Goal: Task Accomplishment & Management: Complete application form

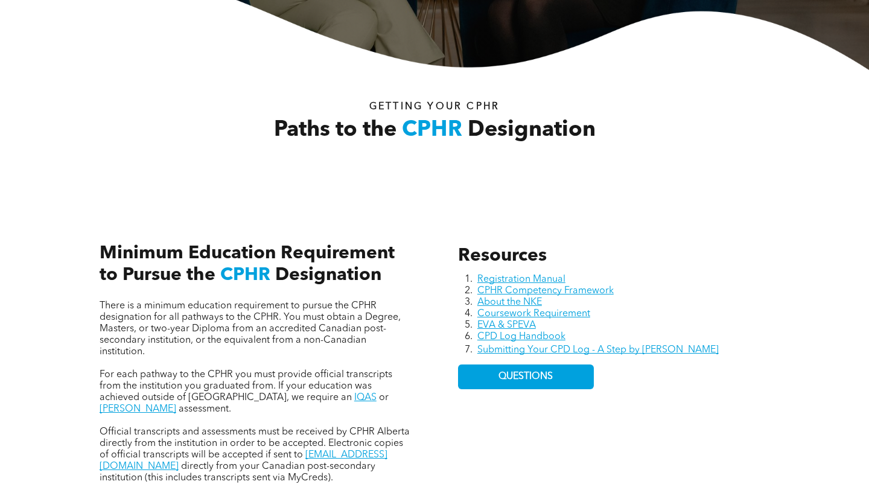
scroll to position [305, 0]
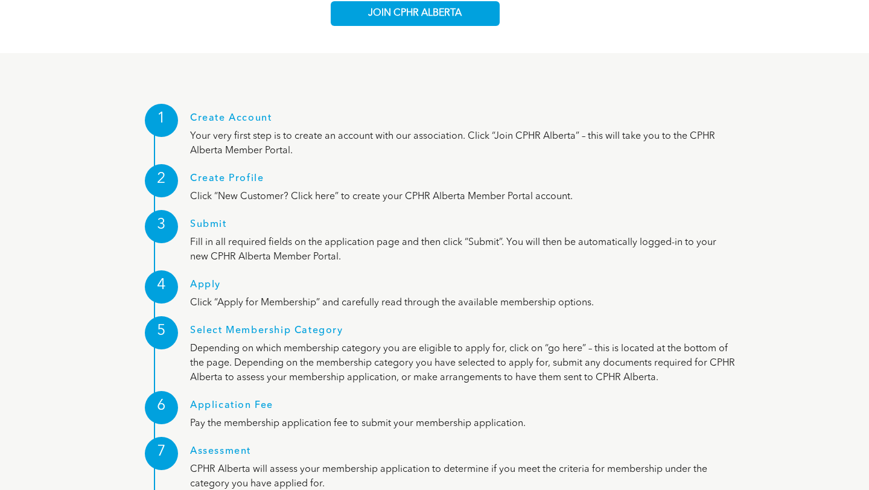
scroll to position [1482, 0]
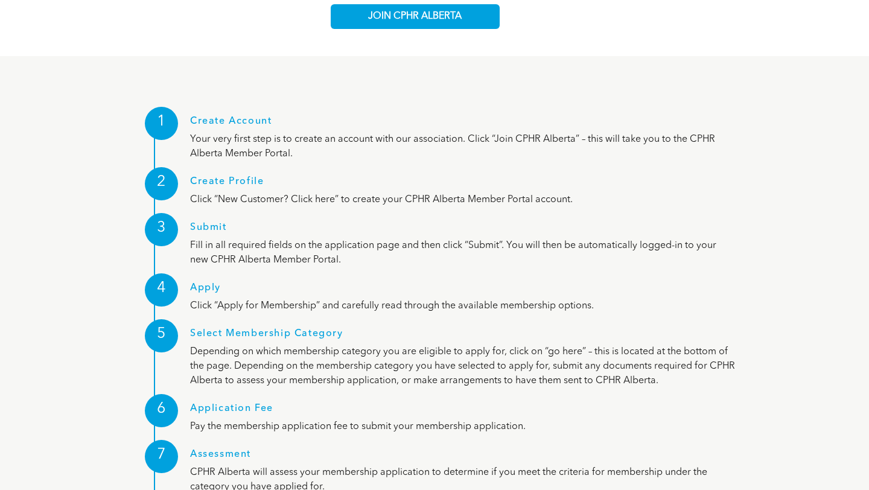
click at [168, 319] on div "5" at bounding box center [161, 335] width 33 height 33
click at [227, 328] on h1 "Select Membership Category" at bounding box center [463, 336] width 546 height 16
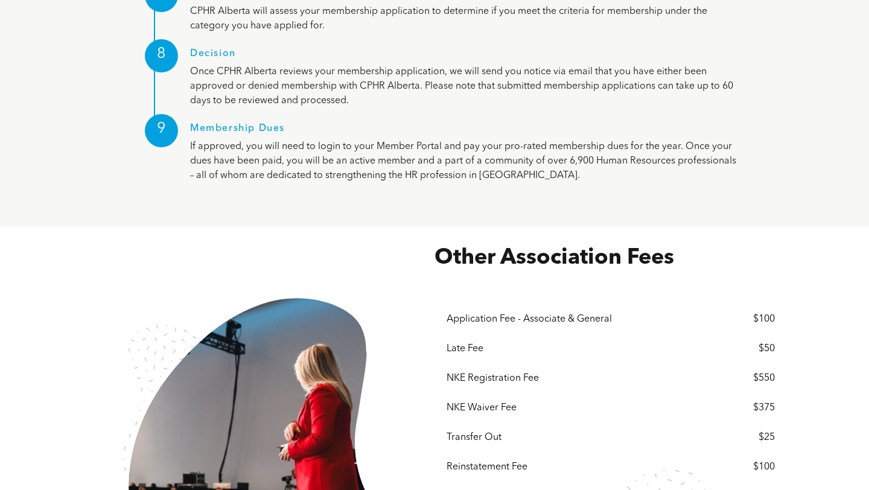
scroll to position [1945, 0]
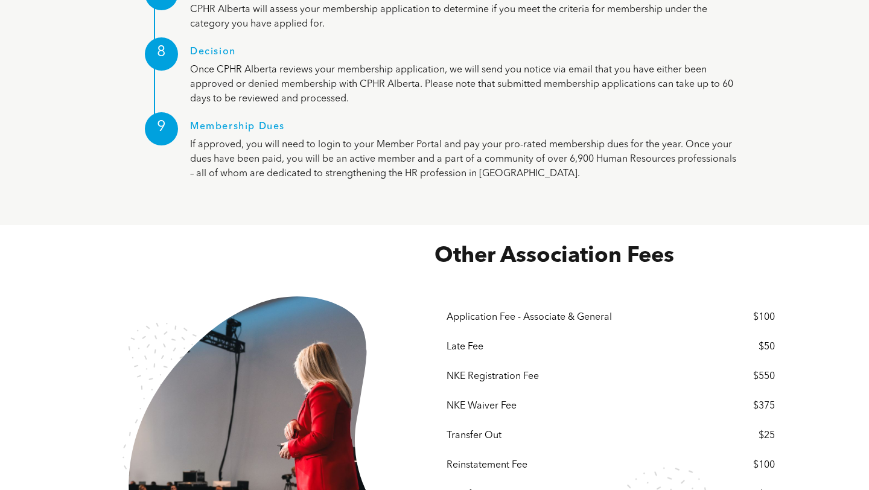
click at [484, 401] on div "NKE Waiver Fee" at bounding box center [577, 406] width 260 height 11
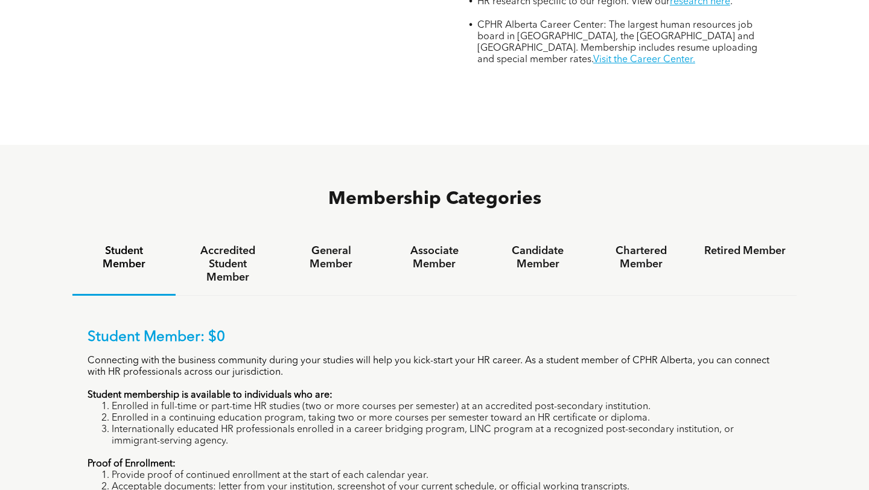
scroll to position [629, 0]
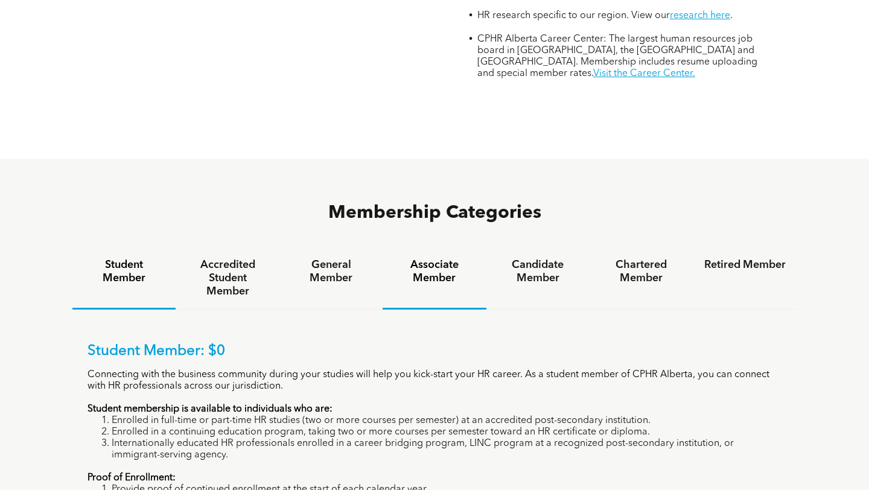
click at [435, 258] on h4 "Associate Member" at bounding box center [433, 271] width 81 height 27
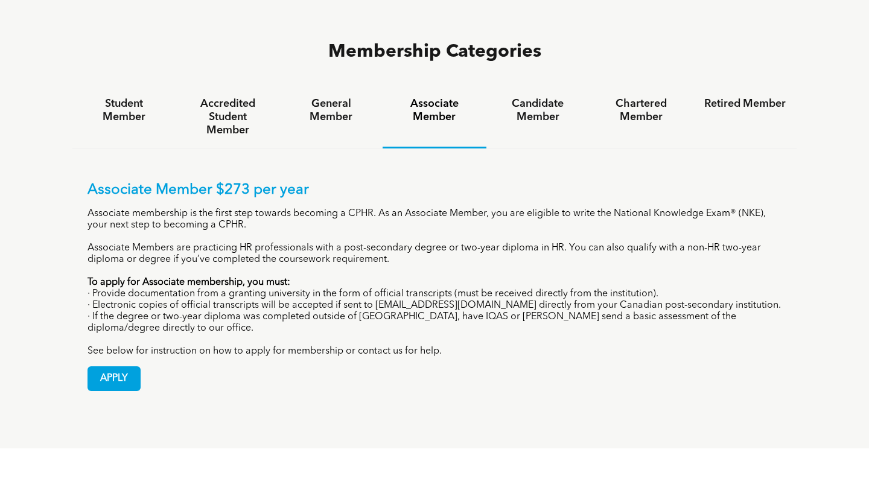
scroll to position [791, 0]
click at [104, 366] on span "APPLY" at bounding box center [114, 378] width 52 height 24
click at [540, 97] on h4 "Candidate Member" at bounding box center [537, 110] width 81 height 27
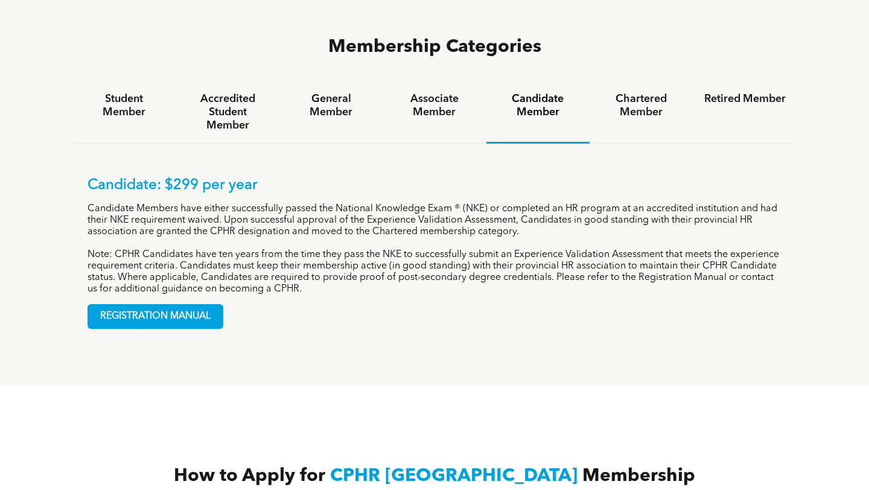
scroll to position [790, 0]
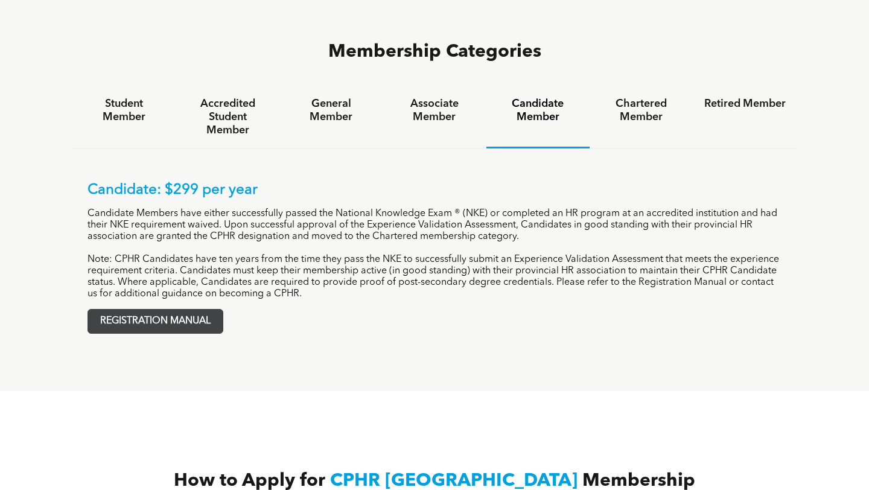
click at [186, 310] on span "REGISTRATION MANUAL" at bounding box center [155, 322] width 135 height 24
